Goal: Information Seeking & Learning: Learn about a topic

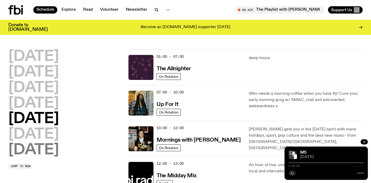
click at [29, 156] on h2 "[DATE]" at bounding box center [33, 150] width 51 height 15
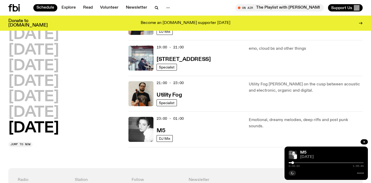
scroll to position [402, 0]
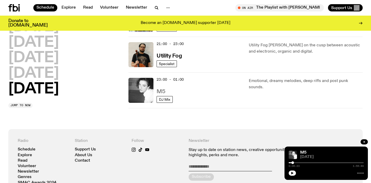
click at [160, 89] on h3 "M5" at bounding box center [161, 91] width 9 height 5
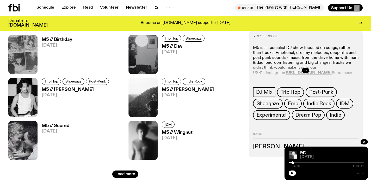
scroll to position [842, 0]
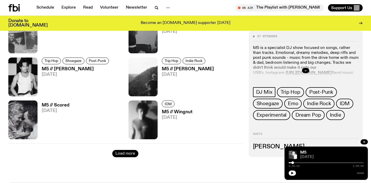
click at [129, 154] on button "Load more" at bounding box center [125, 153] width 26 height 7
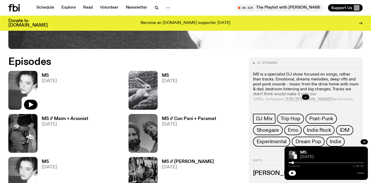
scroll to position [225, 0]
